Goal: Information Seeking & Learning: Learn about a topic

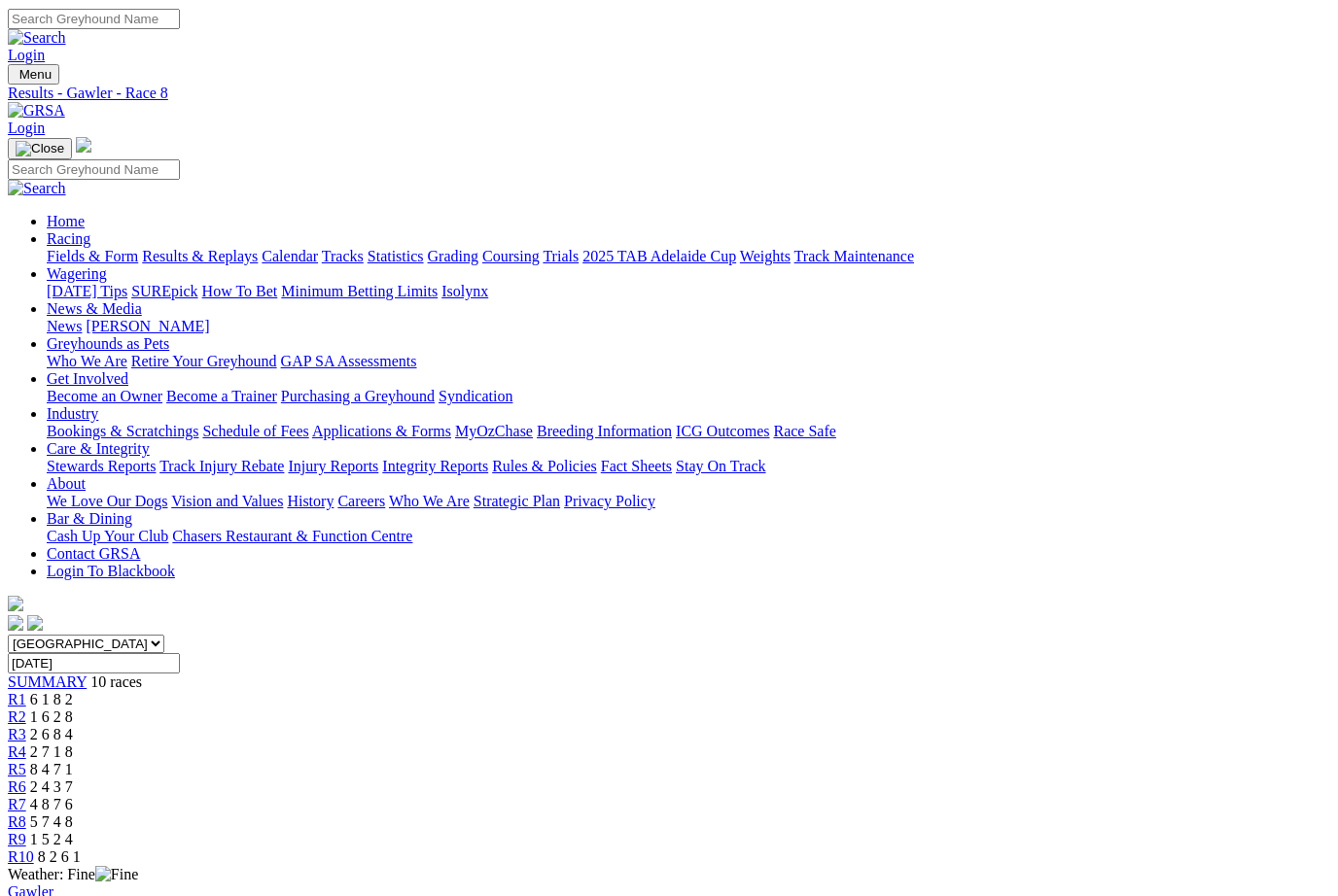
click at [27, 831] on link "R9" at bounding box center [17, 839] width 19 height 17
click at [67, 247] on link "Fields & Form" at bounding box center [92, 255] width 91 height 17
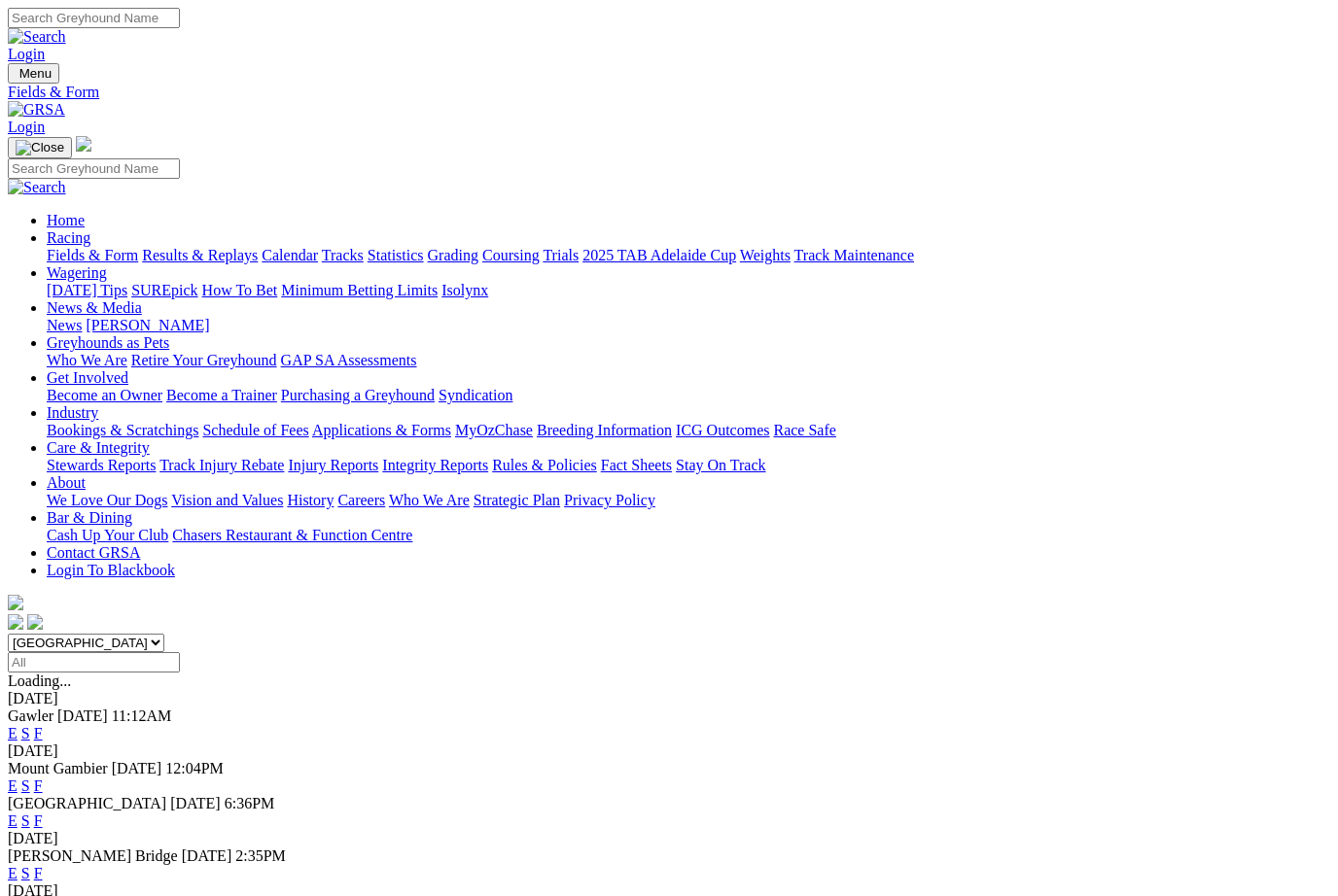
scroll to position [-1, 0]
click at [43, 813] on link "F" at bounding box center [38, 821] width 9 height 17
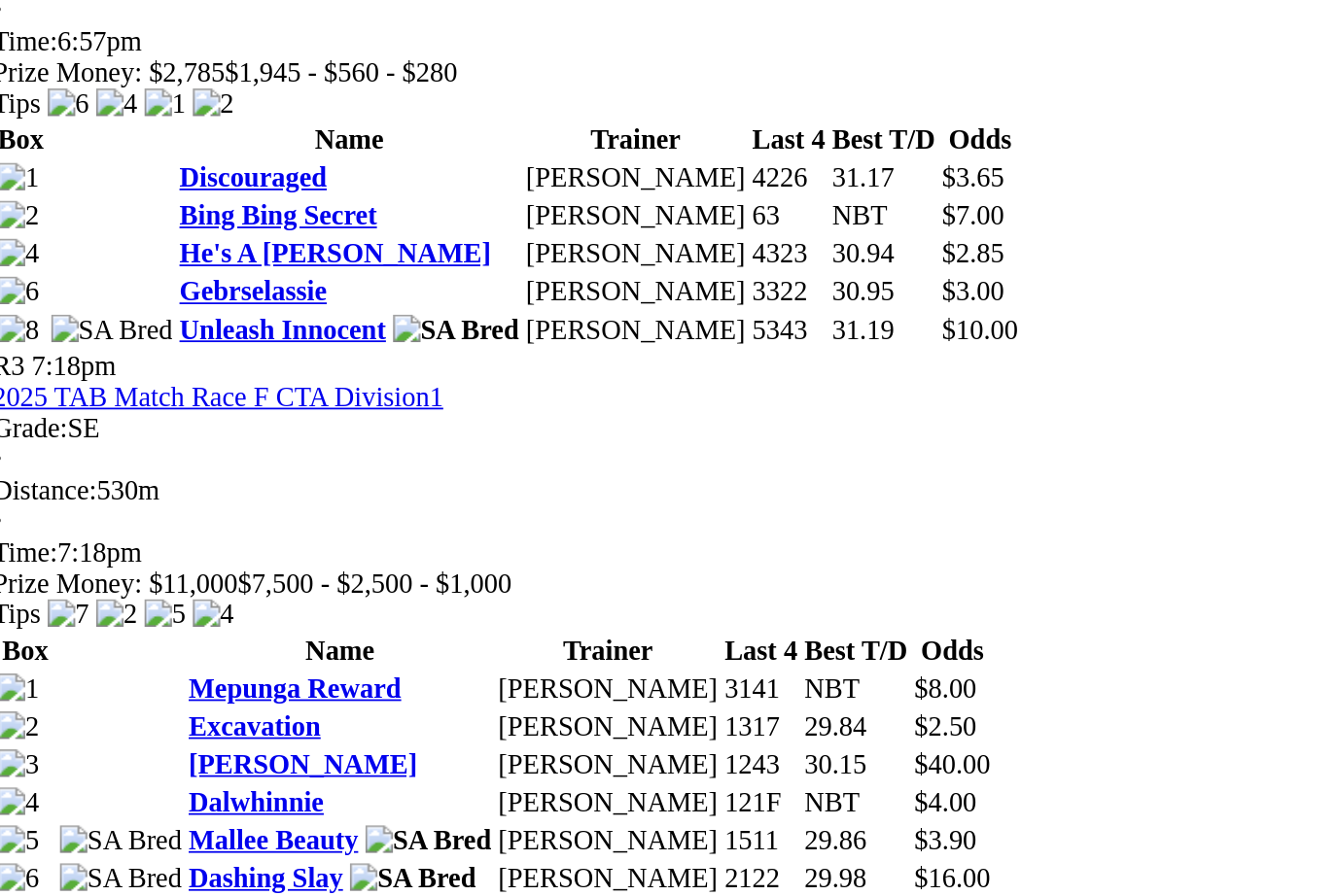
scroll to position [1087, 15]
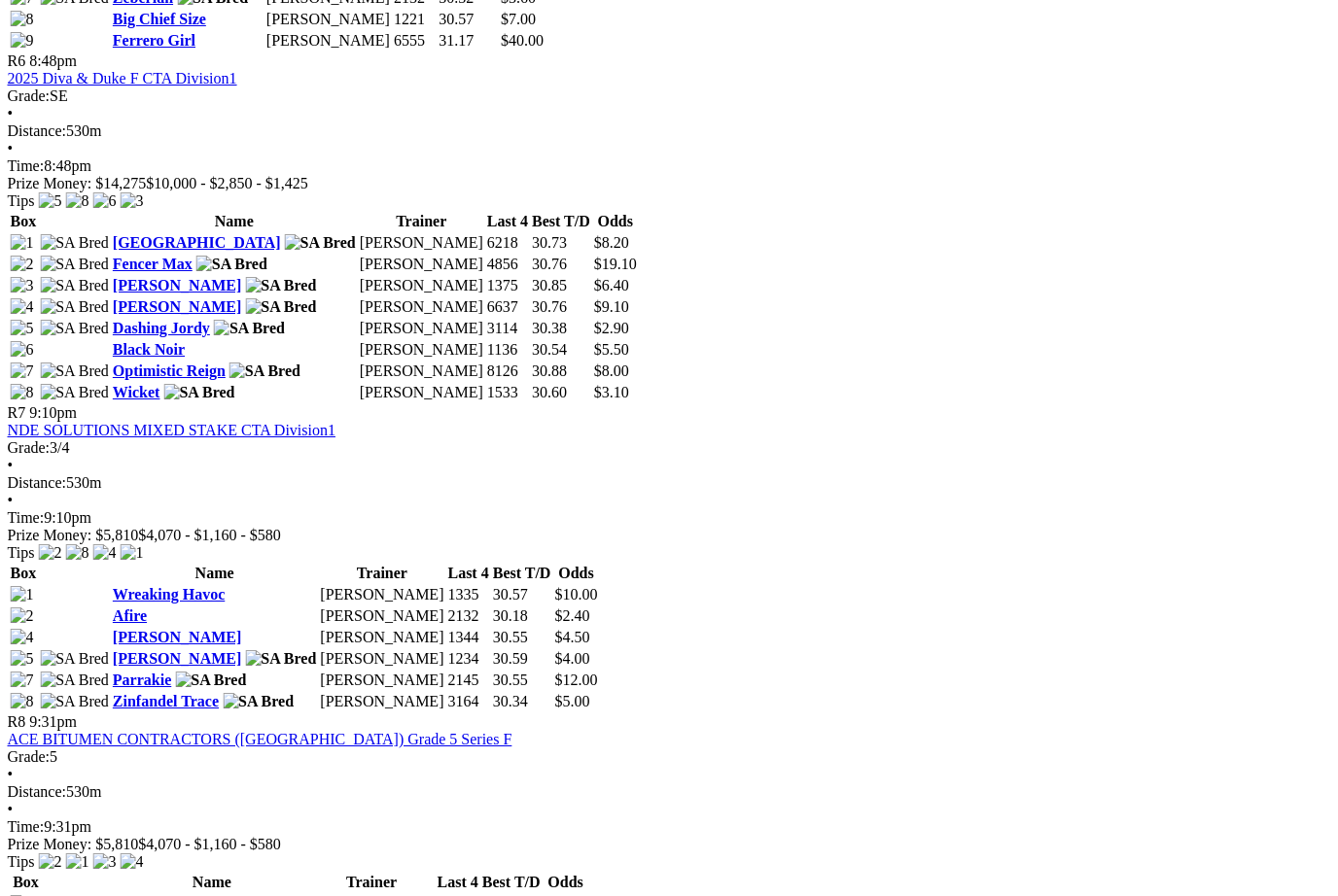
scroll to position [2691, 49]
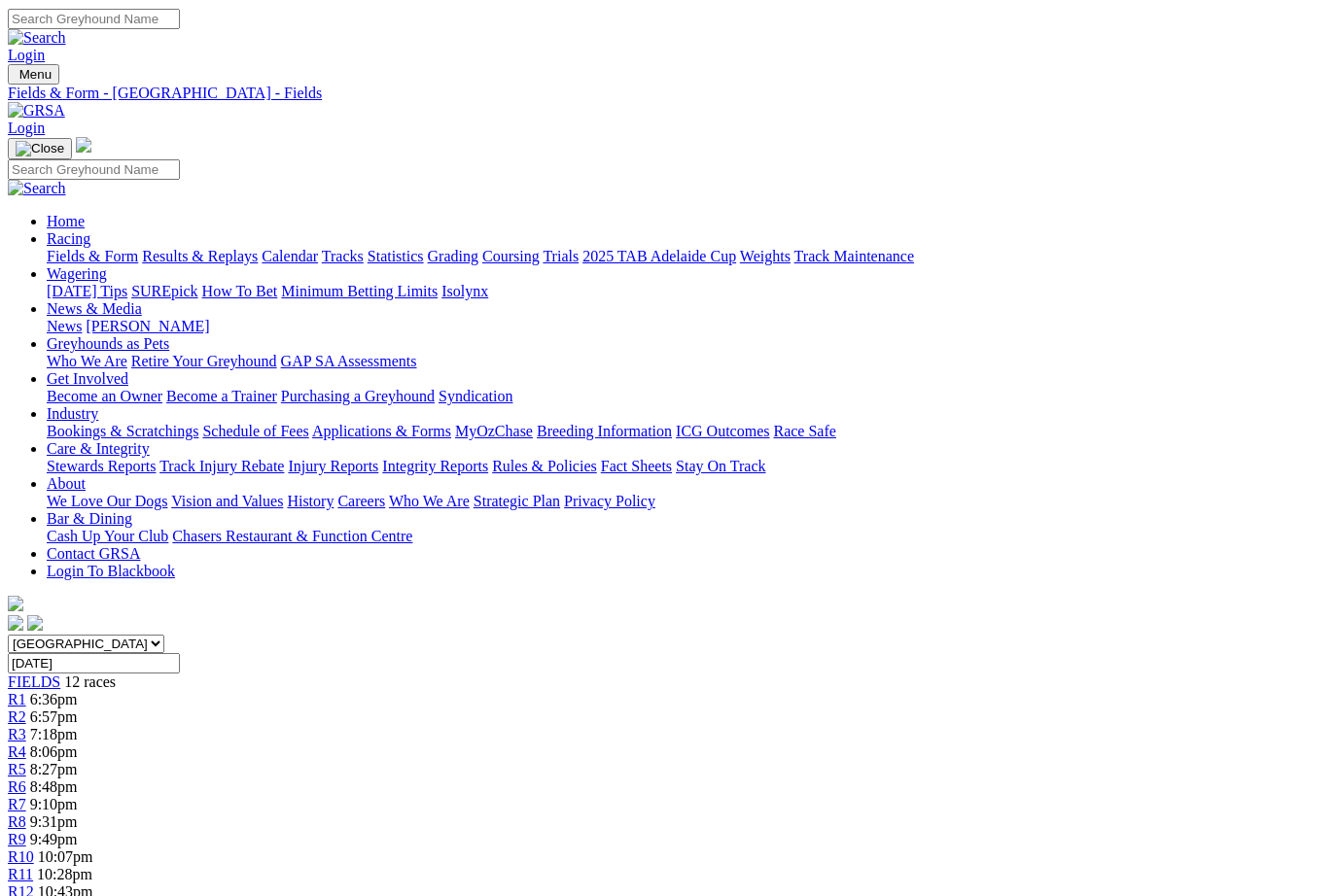
scroll to position [0, 0]
click at [142, 300] on link "News & Media" at bounding box center [94, 308] width 95 height 17
click at [82, 316] on link "News" at bounding box center [63, 324] width 35 height 17
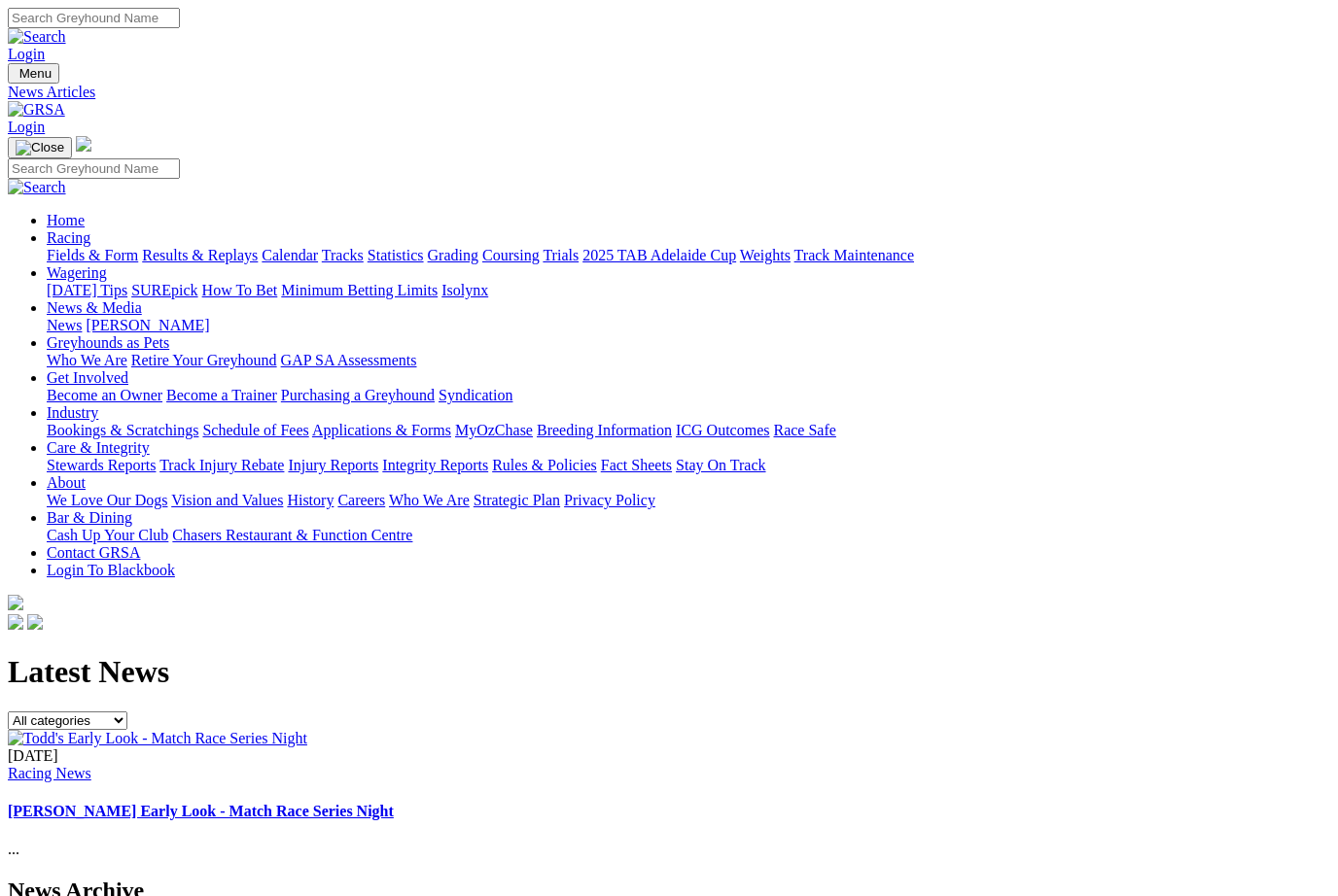
click at [394, 803] on link "[PERSON_NAME] Early Look - Match Race Series Night" at bounding box center [201, 811] width 386 height 17
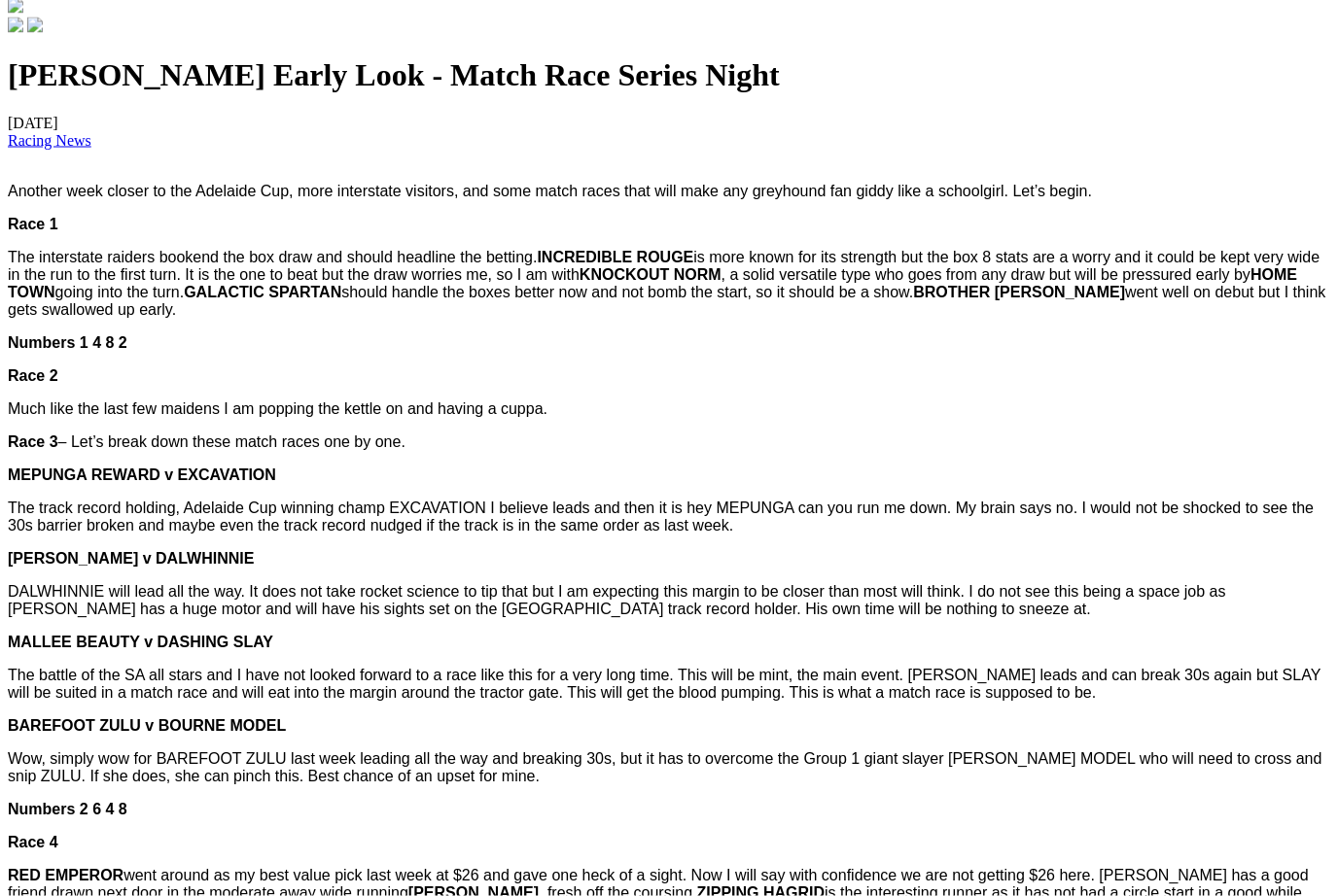
scroll to position [598, 0]
click at [1224, 818] on p "Numbers 2 6 4 8" at bounding box center [669, 809] width 1322 height 18
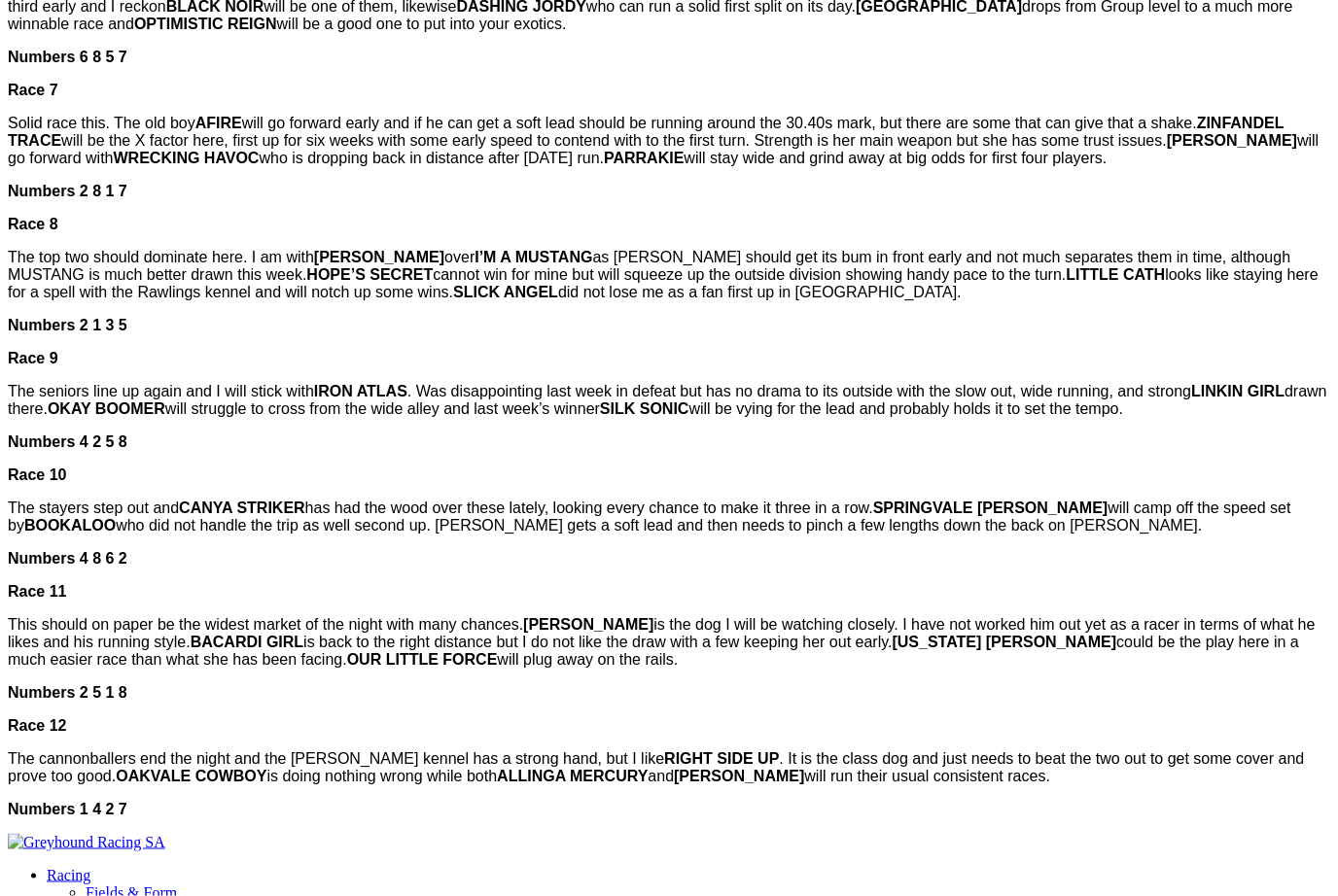
scroll to position [1752, 0]
click at [1246, 771] on p "The cannonballers end the night and the [PERSON_NAME] kennel has a strong hand,…" at bounding box center [669, 766] width 1322 height 35
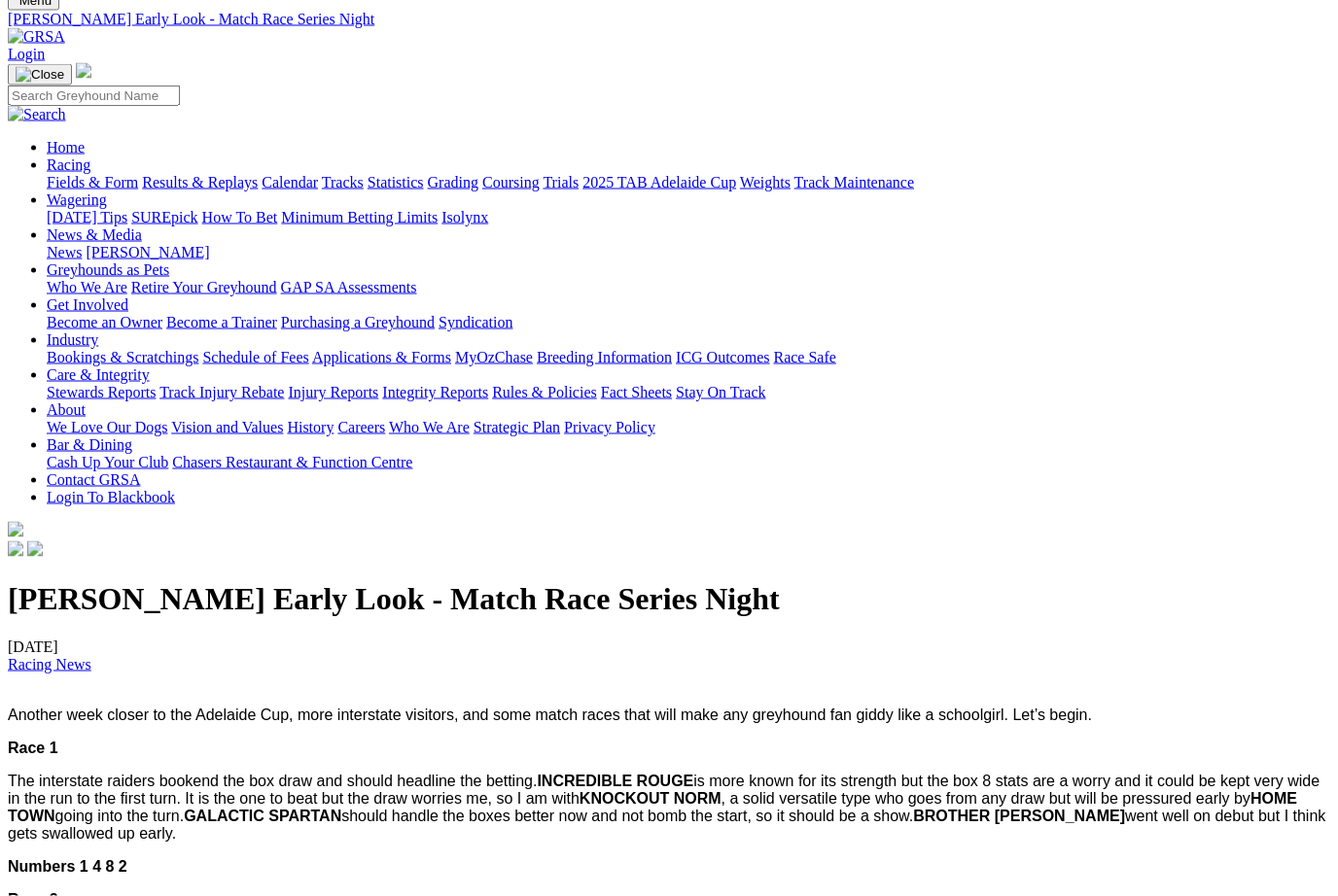
scroll to position [0, 0]
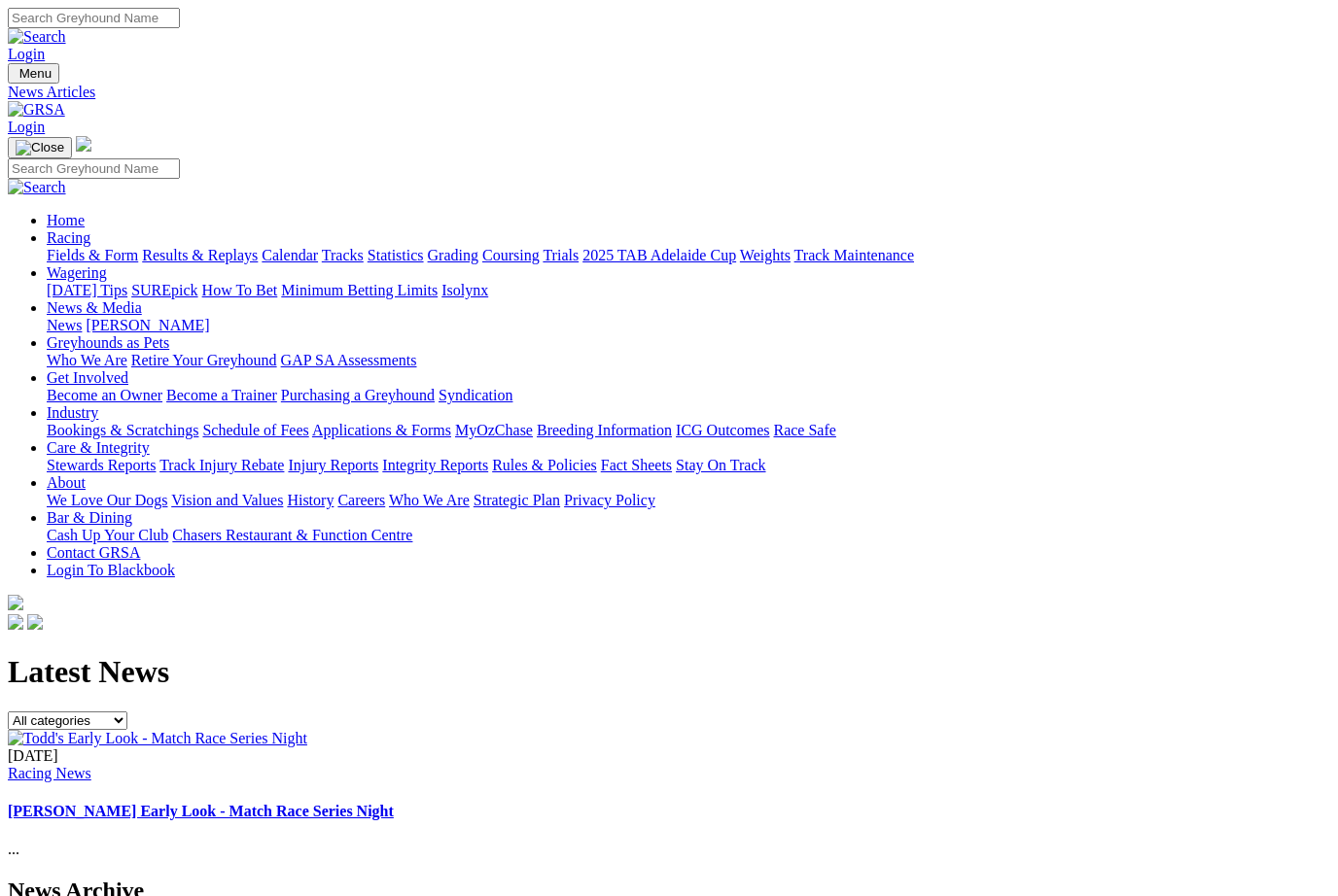
scroll to position [-1, 0]
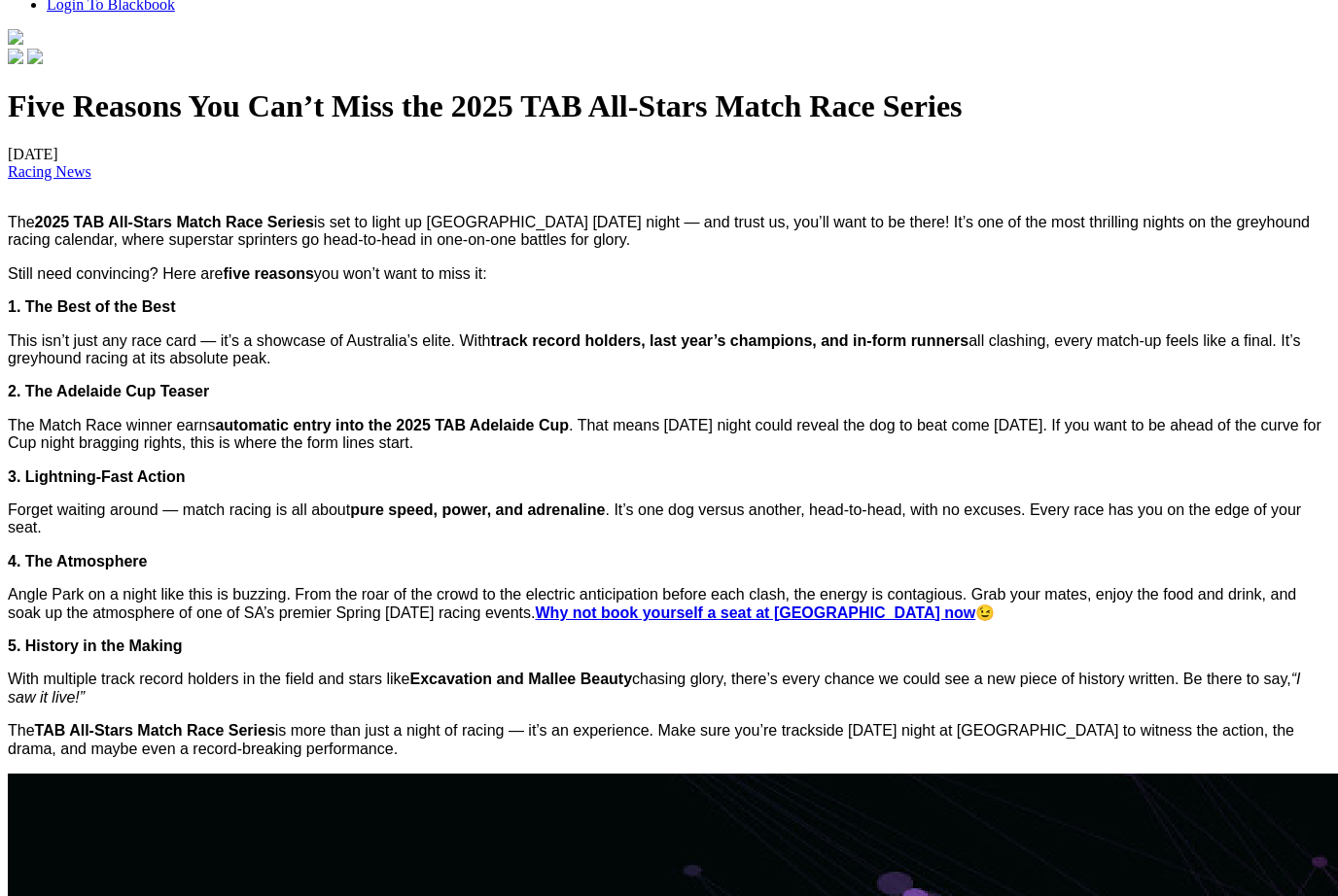
scroll to position [565, 0]
